Goal: Task Accomplishment & Management: Manage account settings

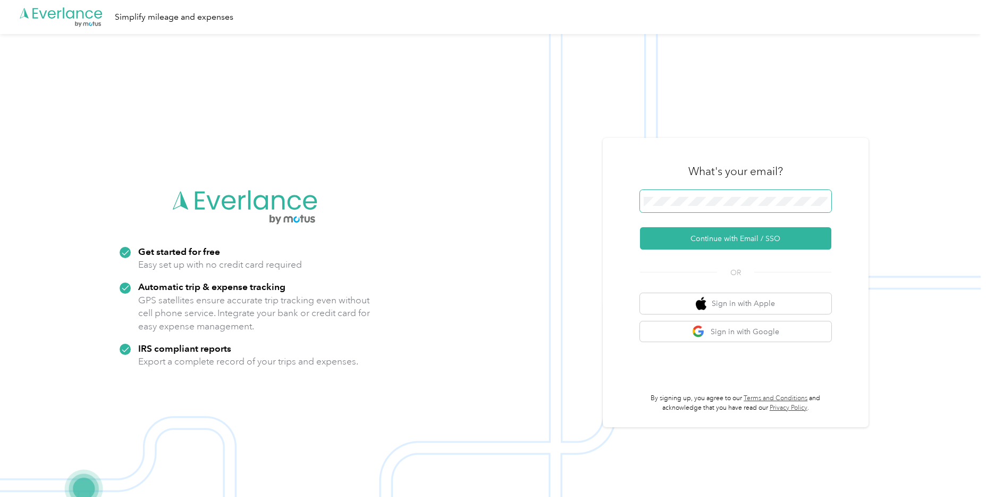
click at [720, 192] on span at bounding box center [735, 201] width 191 height 22
click at [722, 238] on button "Continue with Email / SSO" at bounding box center [735, 238] width 191 height 22
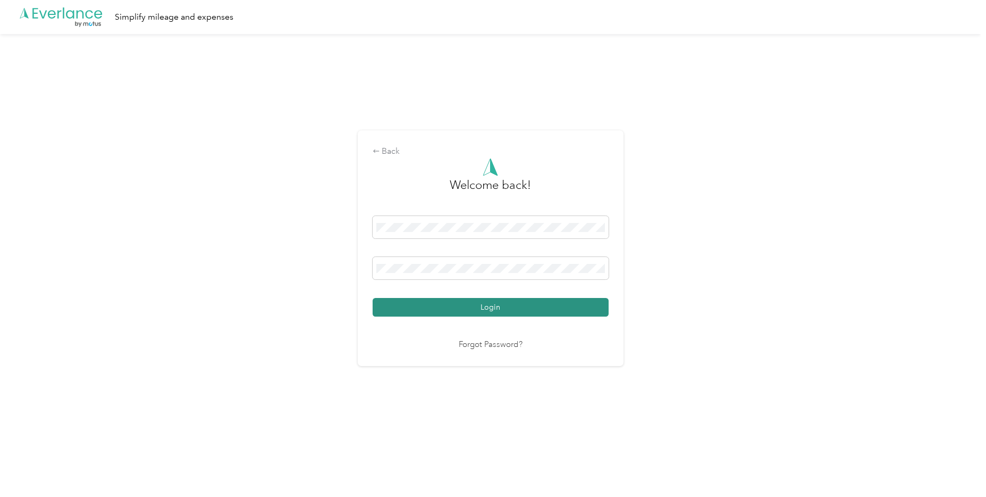
click at [474, 305] on button "Login" at bounding box center [491, 307] width 236 height 19
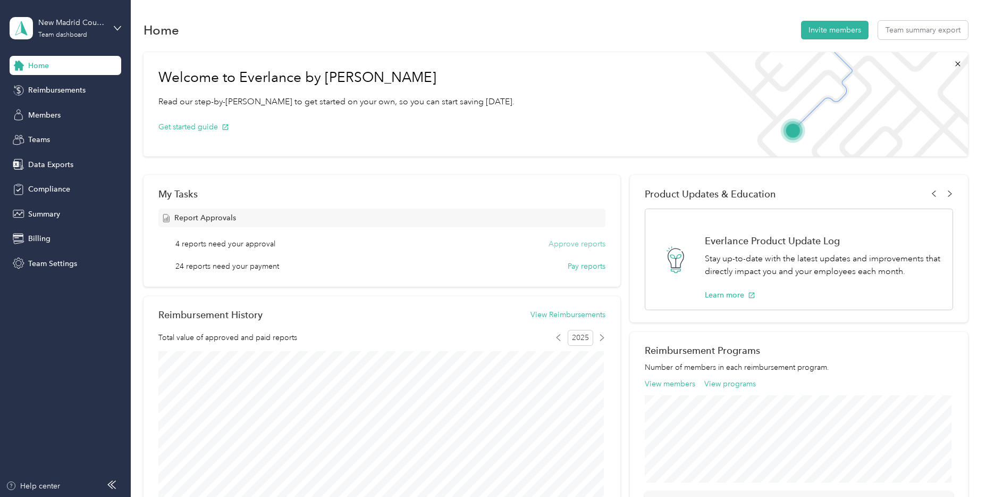
click at [584, 248] on button "Approve reports" at bounding box center [577, 243] width 57 height 11
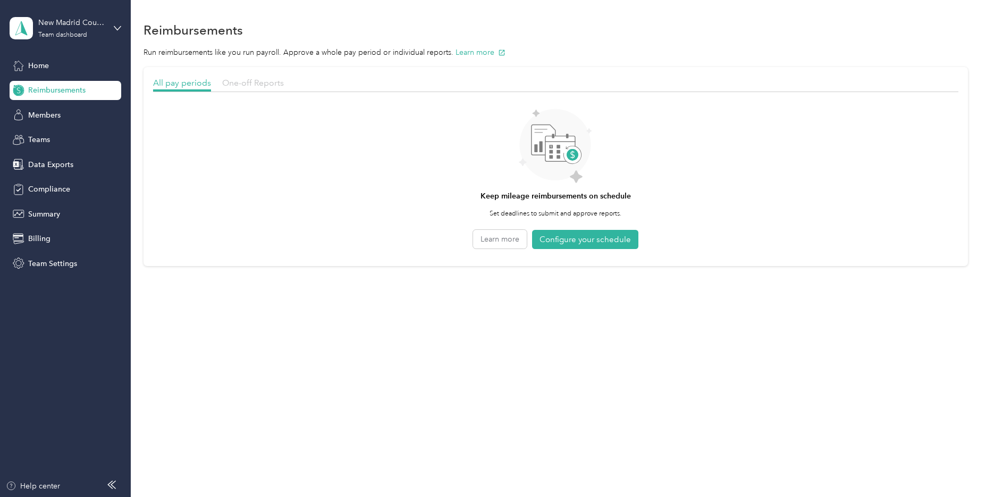
click at [246, 82] on span "One-off Reports" at bounding box center [253, 83] width 62 height 10
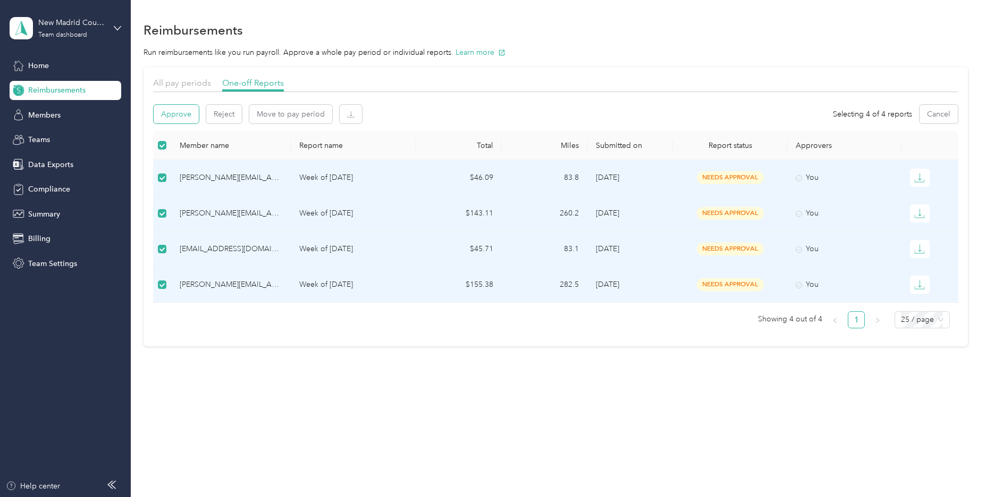
click at [177, 118] on button "Approve" at bounding box center [176, 114] width 45 height 19
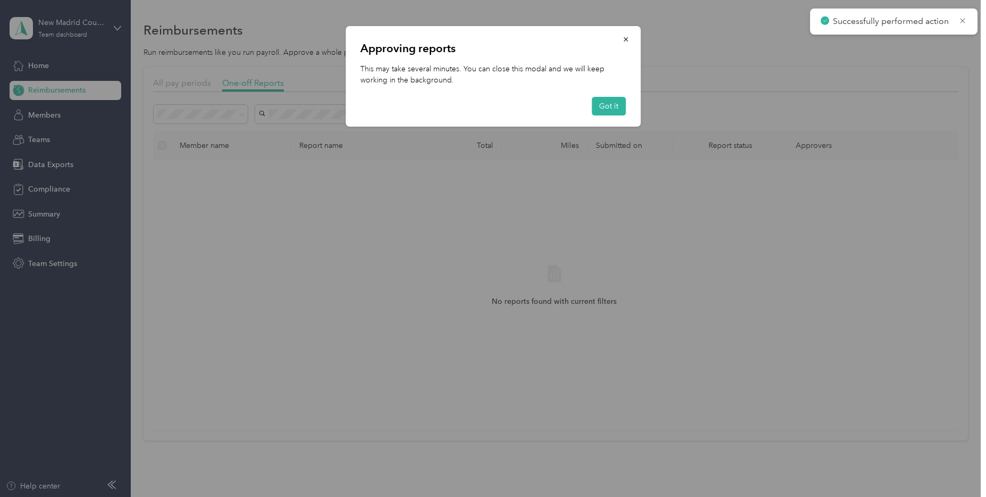
drag, startPoint x: 611, startPoint y: 107, endPoint x: 615, endPoint y: 111, distance: 5.7
click at [611, 106] on button "Got it" at bounding box center [609, 106] width 34 height 19
